Goal: Information Seeking & Learning: Understand process/instructions

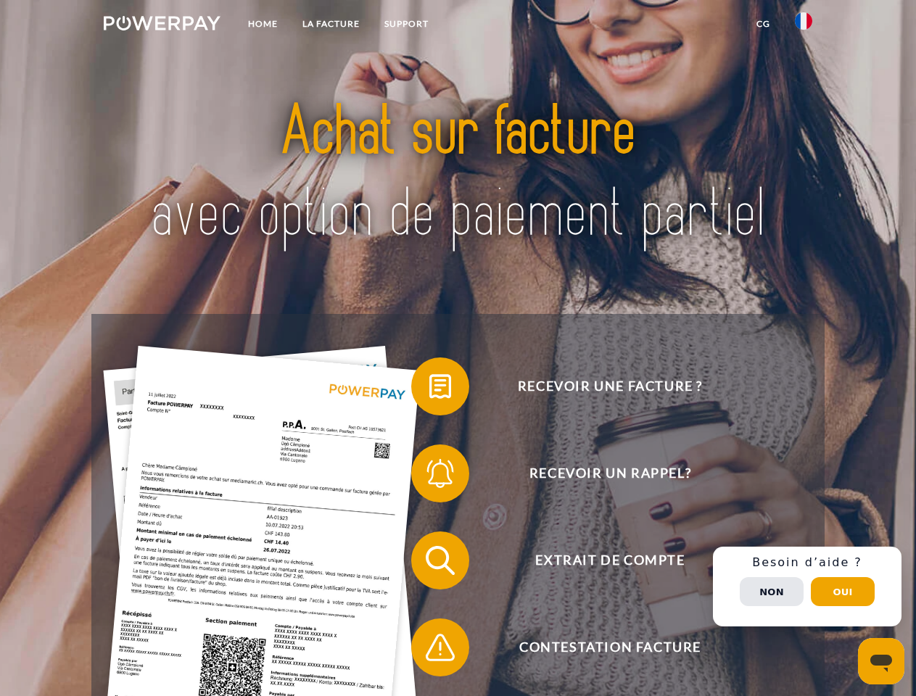
click at [162, 25] on img at bounding box center [162, 23] width 117 height 15
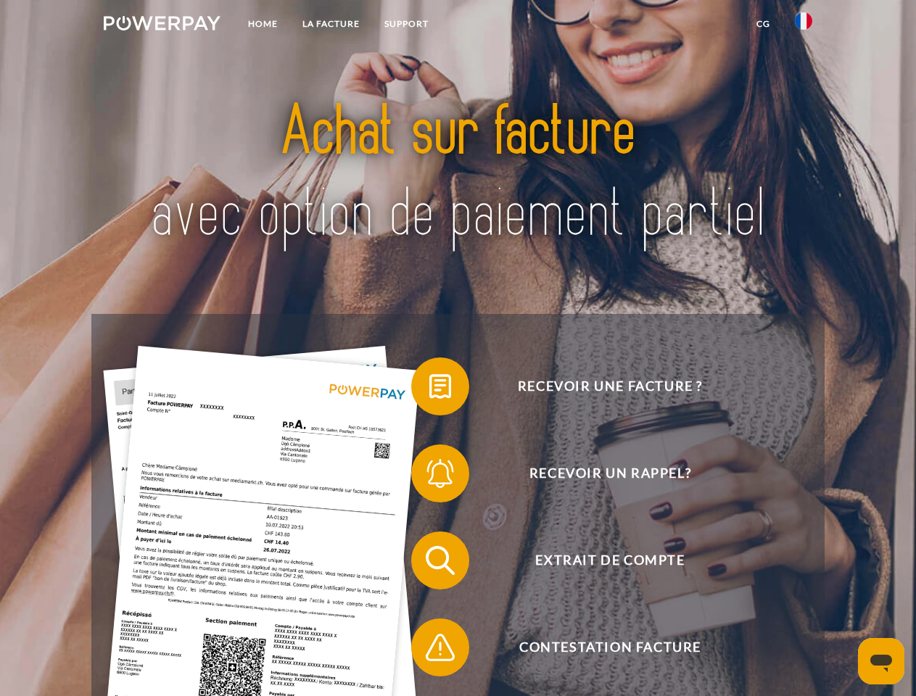
click at [804, 25] on img at bounding box center [803, 20] width 17 height 17
click at [763, 24] on link "CG" at bounding box center [763, 24] width 38 height 26
click at [429, 389] on span at bounding box center [418, 386] width 73 height 73
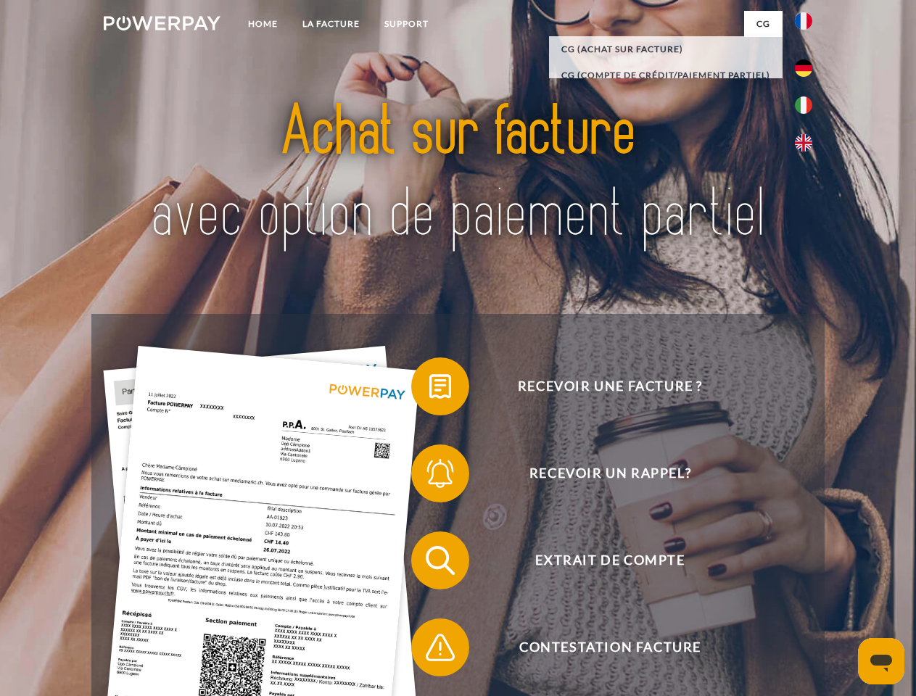
click at [429, 476] on span at bounding box center [418, 473] width 73 height 73
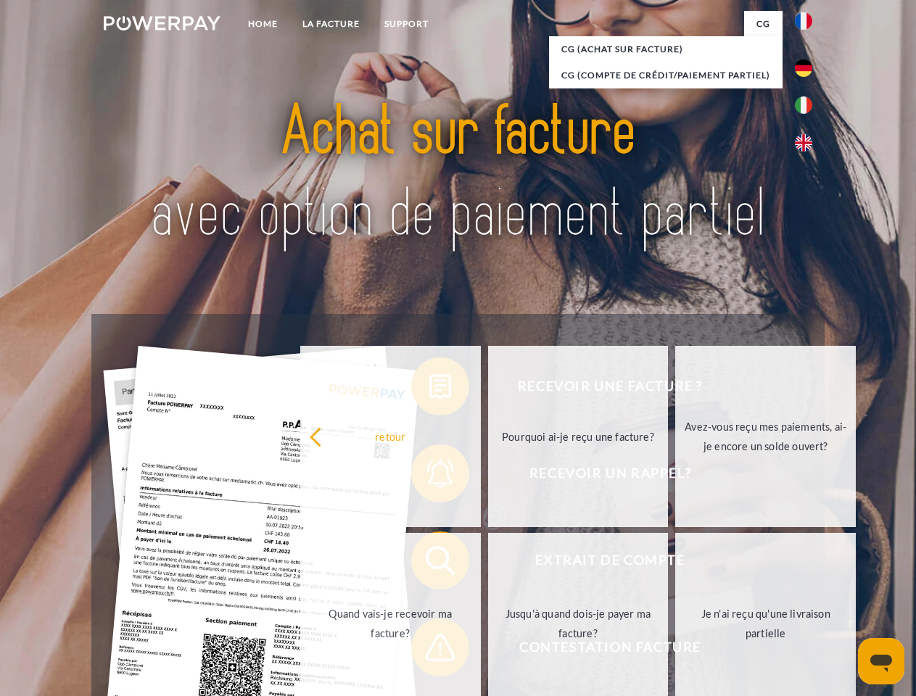
click at [488, 564] on link "Jusqu'à quand dois-je payer ma facture?" at bounding box center [578, 623] width 181 height 181
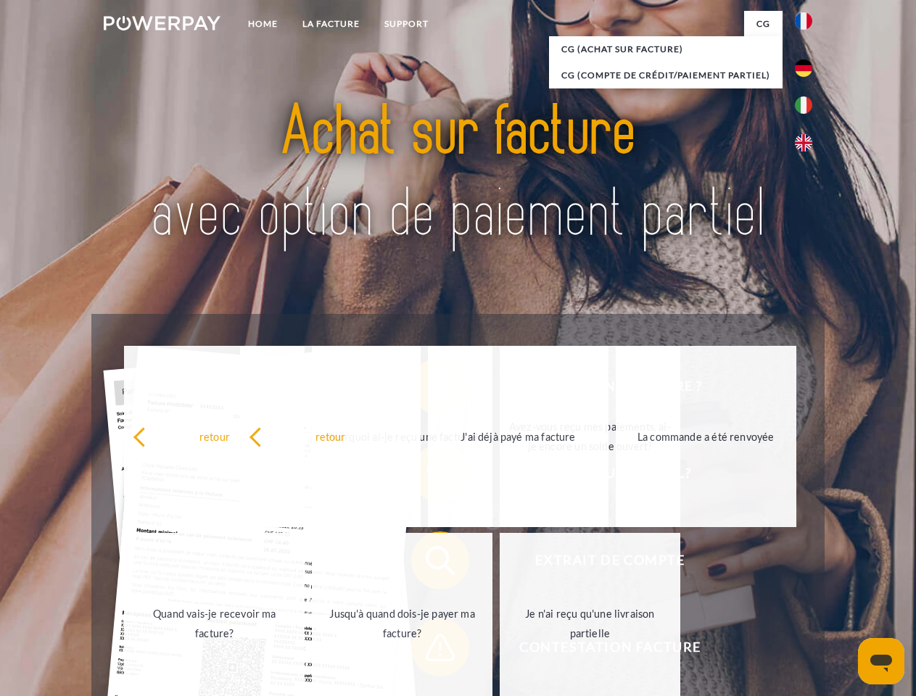
click at [429, 651] on span at bounding box center [418, 647] width 73 height 73
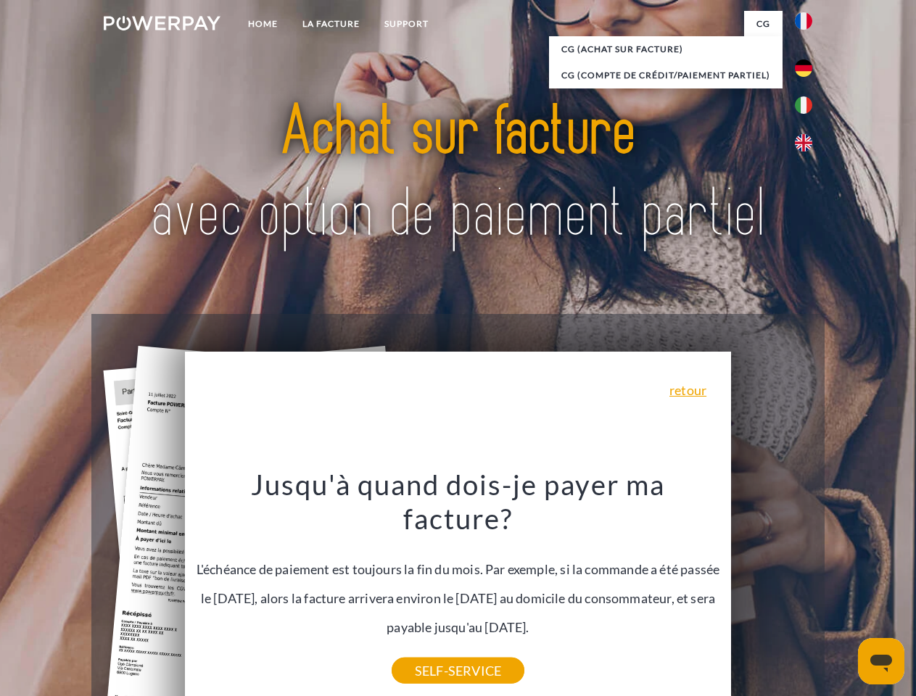
click at [807, 587] on div "Recevoir une facture ? Recevoir un rappel? Extrait de compte retour" at bounding box center [457, 604] width 732 height 580
click at [772, 590] on span "Extrait de compte" at bounding box center [609, 561] width 355 height 58
click at [843, 592] on header "Home LA FACTURE Support" at bounding box center [458, 501] width 916 height 1002
